Goal: Task Accomplishment & Management: Use online tool/utility

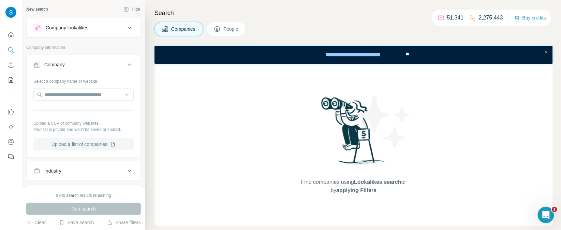
click at [101, 147] on button "Upload a list of companies" at bounding box center [83, 144] width 100 height 12
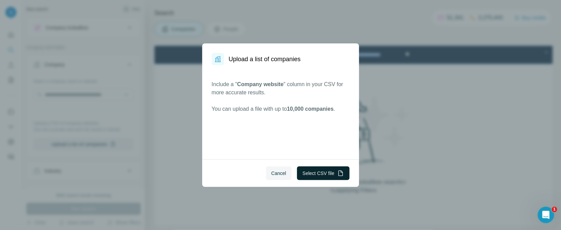
click at [323, 176] on button "Select CSV file" at bounding box center [323, 173] width 52 height 14
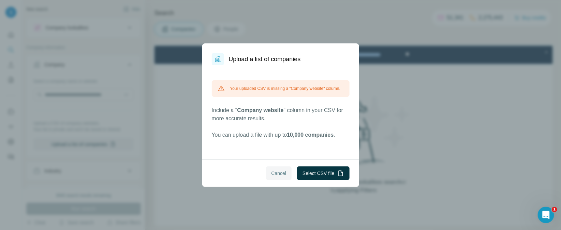
click at [283, 177] on button "Cancel" at bounding box center [279, 173] width 26 height 14
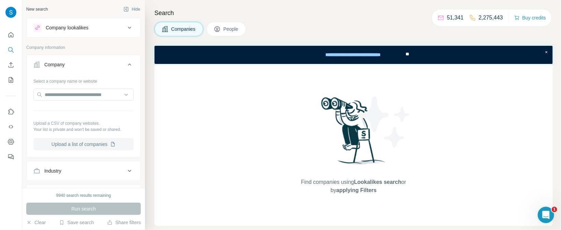
click at [87, 142] on button "Upload a list of companies" at bounding box center [83, 144] width 100 height 12
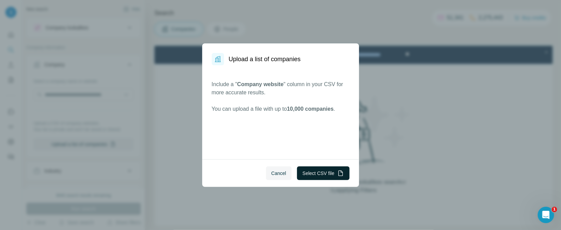
click at [325, 171] on button "Select CSV file" at bounding box center [323, 173] width 52 height 14
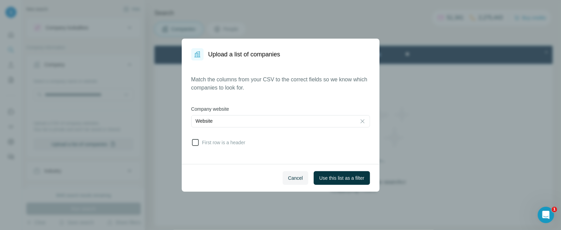
click at [206, 143] on span "First row is a header" at bounding box center [223, 142] width 46 height 7
click at [350, 170] on div "Cancel Use this list as a filter" at bounding box center [281, 178] width 198 height 28
click at [350, 177] on span "Use this list as a filter" at bounding box center [341, 177] width 45 height 7
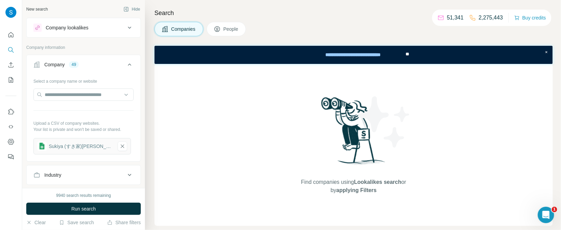
click at [231, 28] on span "People" at bounding box center [231, 29] width 16 height 7
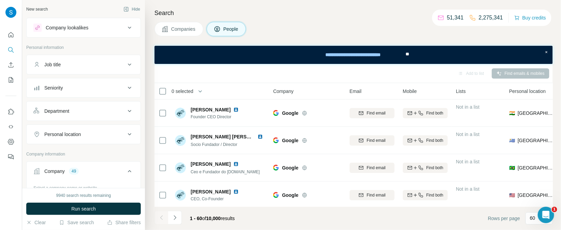
click at [101, 92] on button "Seniority" at bounding box center [84, 87] width 114 height 16
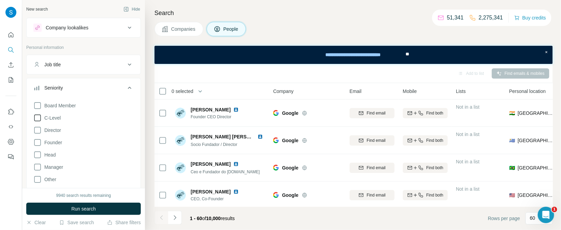
click at [39, 118] on icon at bounding box center [37, 118] width 8 height 8
click at [38, 131] on icon at bounding box center [37, 130] width 8 height 8
click at [37, 143] on icon at bounding box center [37, 142] width 8 height 8
click at [39, 168] on icon at bounding box center [37, 167] width 8 height 8
click at [38, 153] on icon at bounding box center [37, 154] width 8 height 8
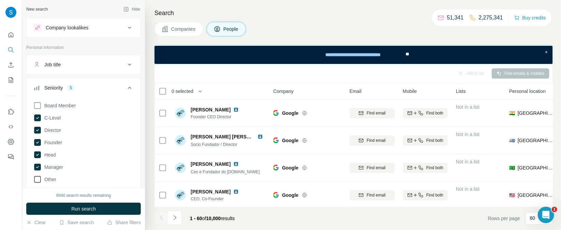
click at [38, 180] on icon at bounding box center [37, 179] width 8 height 8
click at [39, 178] on icon at bounding box center [37, 179] width 3 height 2
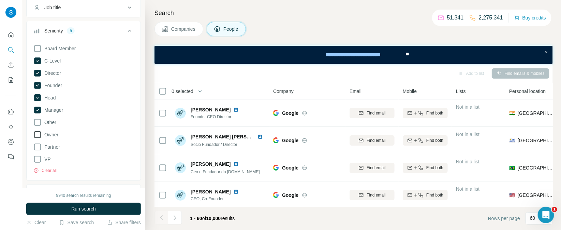
click at [38, 134] on icon at bounding box center [37, 134] width 8 height 8
click at [36, 158] on icon at bounding box center [37, 159] width 8 height 8
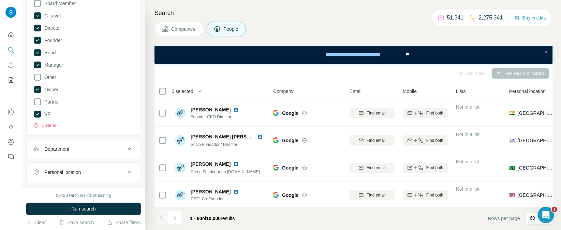
scroll to position [114, 0]
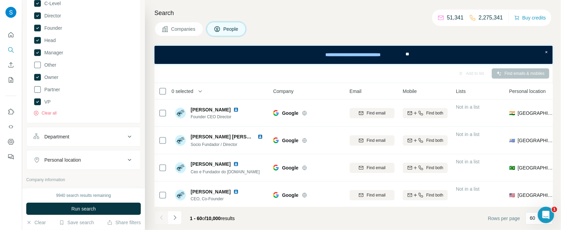
click at [96, 134] on div "Department" at bounding box center [79, 136] width 92 height 7
click at [89, 148] on div at bounding box center [80, 154] width 84 height 12
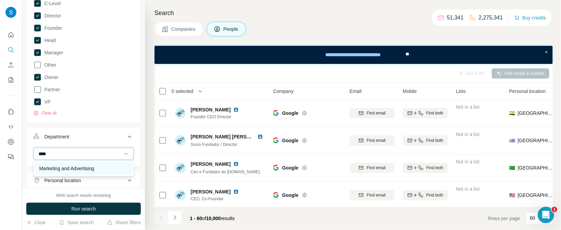
type input "****"
click at [78, 169] on p "Marketing and Advertising" at bounding box center [66, 168] width 55 height 7
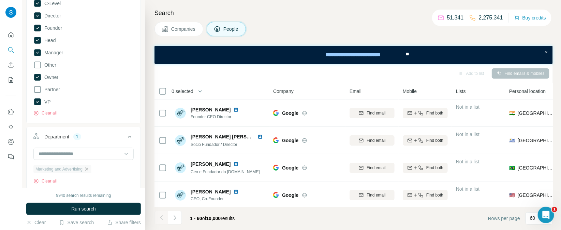
click at [89, 170] on icon "button" at bounding box center [86, 168] width 5 height 5
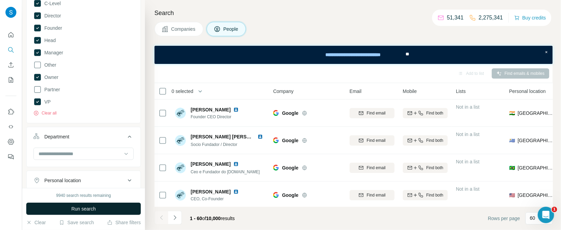
click at [100, 212] on button "Run search" at bounding box center [83, 208] width 115 height 12
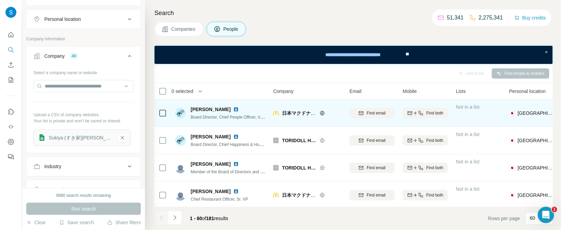
scroll to position [172, 0]
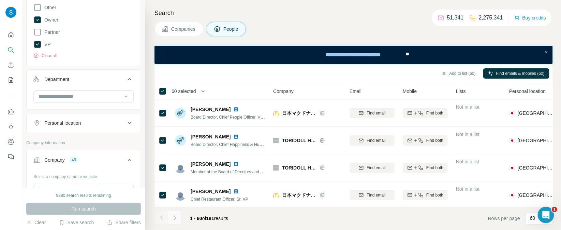
click at [178, 219] on icon "Navigate to next page" at bounding box center [175, 217] width 7 height 7
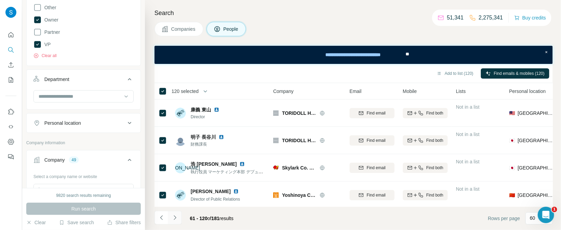
click at [176, 215] on icon "Navigate to next page" at bounding box center [175, 217] width 7 height 7
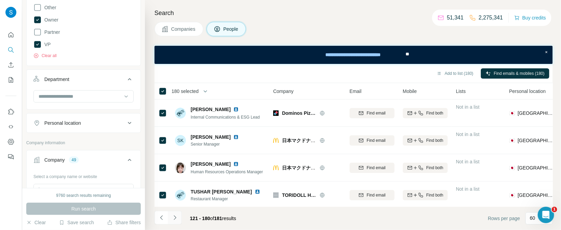
click at [176, 217] on icon "Navigate to next page" at bounding box center [175, 217] width 2 height 4
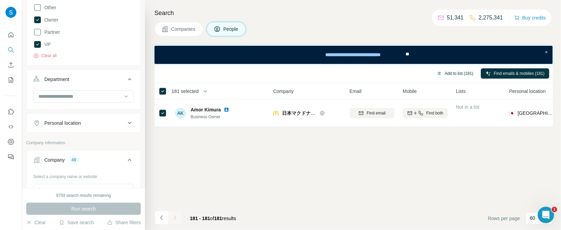
click at [457, 74] on button "Add to list (181)" at bounding box center [455, 73] width 46 height 10
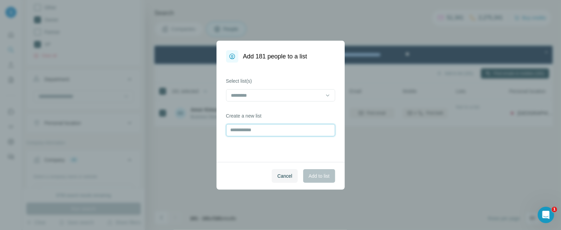
click at [267, 133] on input "text" at bounding box center [280, 130] width 109 height 12
type input "**********"
click at [319, 172] on button "Add to list" at bounding box center [319, 176] width 32 height 14
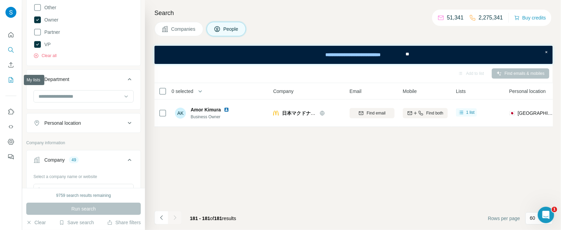
click at [5, 85] on button "My lists" at bounding box center [10, 80] width 11 height 12
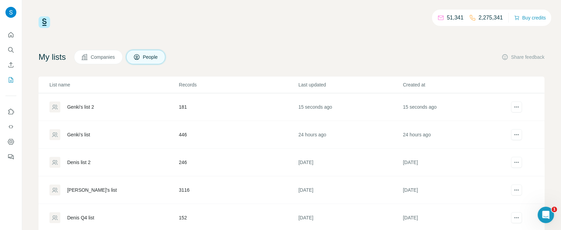
click at [89, 108] on div "Genki's list 2" at bounding box center [80, 106] width 27 height 7
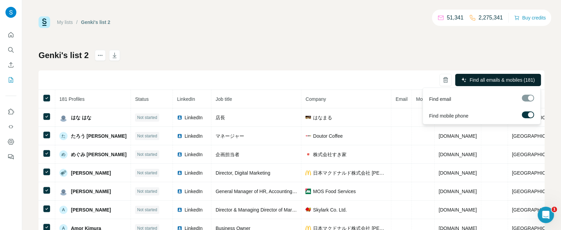
click at [518, 79] on span "Find all emails & mobiles (181)" at bounding box center [502, 79] width 65 height 7
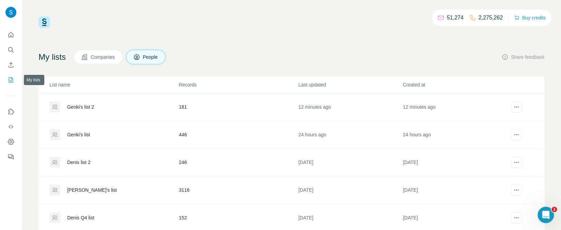
click at [9, 79] on icon "My lists" at bounding box center [11, 79] width 4 height 5
click at [87, 108] on div "Genki's list 2" at bounding box center [80, 106] width 27 height 7
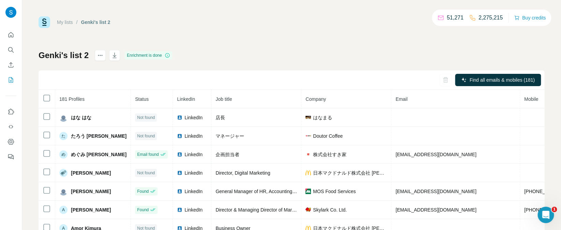
click at [144, 56] on div "Enrichment is done" at bounding box center [148, 55] width 47 height 8
click at [112, 58] on icon "button" at bounding box center [114, 55] width 7 height 7
